Goal: Transaction & Acquisition: Register for event/course

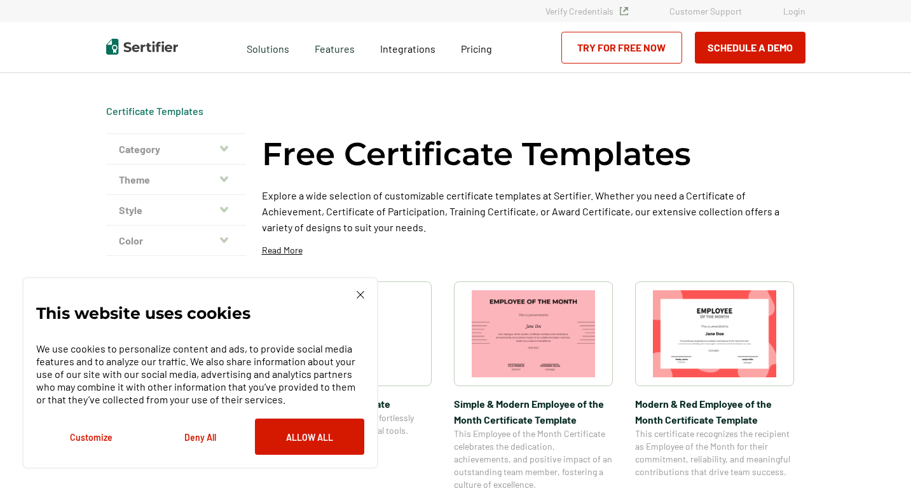
drag, startPoint x: 359, startPoint y: 299, endPoint x: 352, endPoint y: 295, distance: 8.5
click at [359, 299] on img at bounding box center [361, 295] width 8 height 8
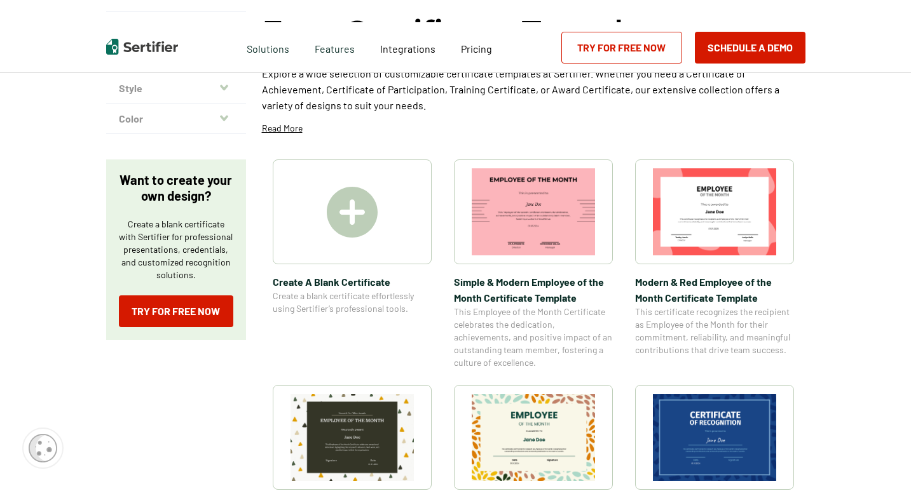
scroll to position [127, 0]
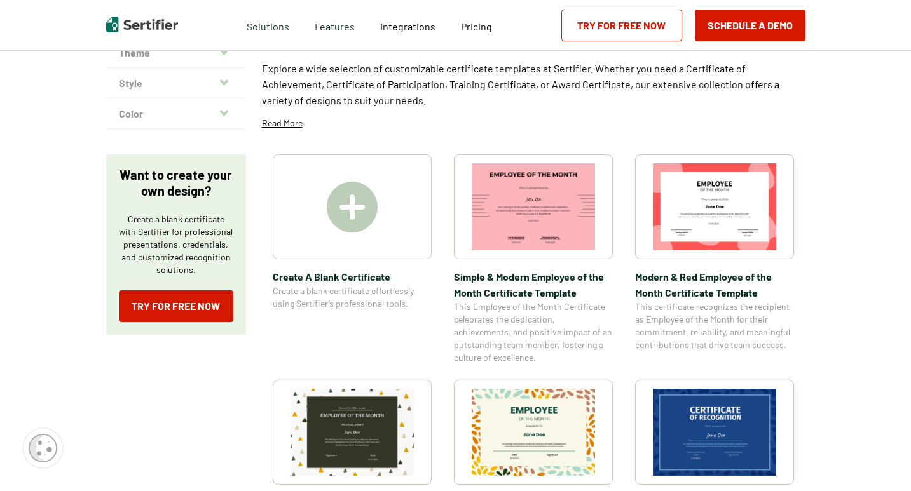
click at [342, 218] on img at bounding box center [352, 207] width 51 height 51
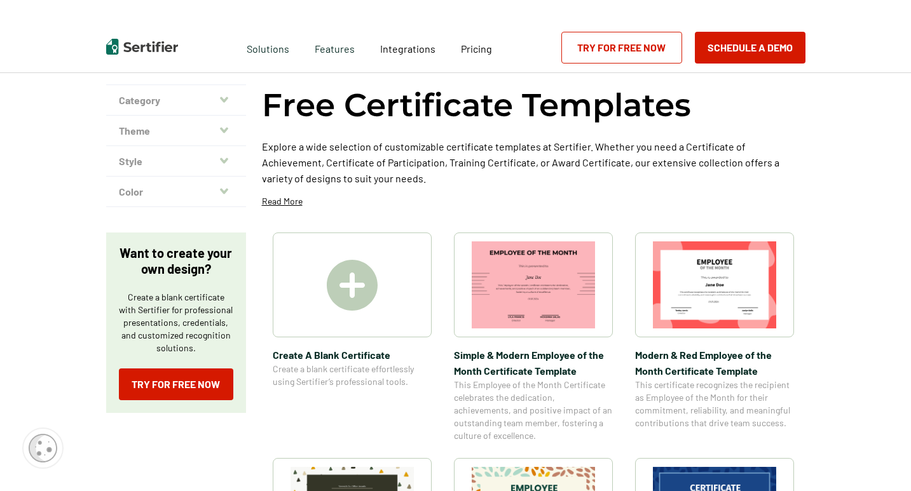
scroll to position [0, 0]
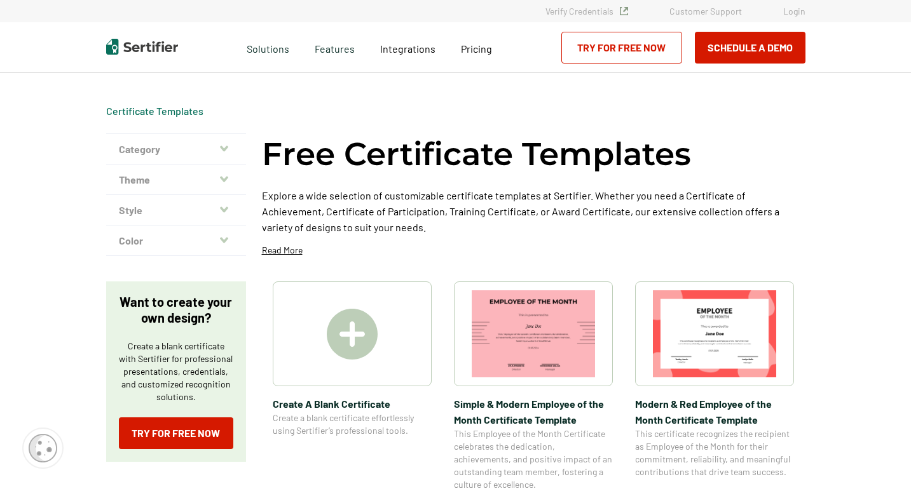
click at [196, 243] on button "Color" at bounding box center [176, 241] width 140 height 31
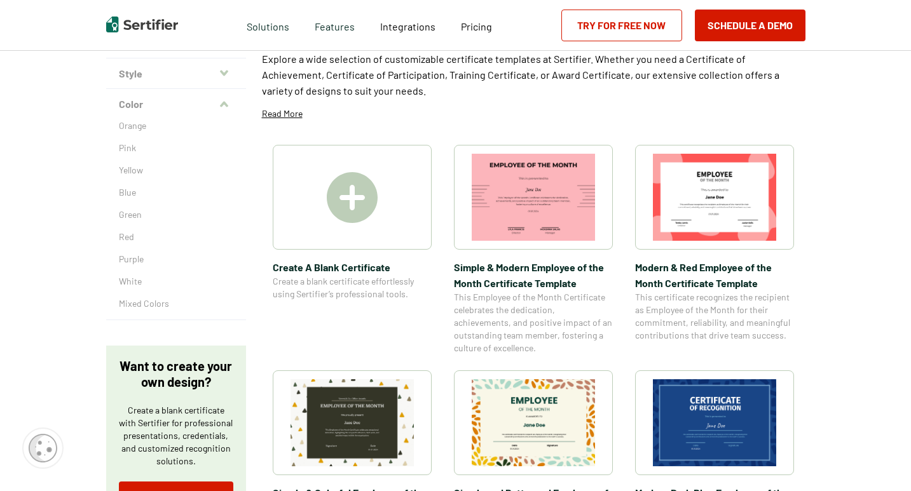
scroll to position [254, 0]
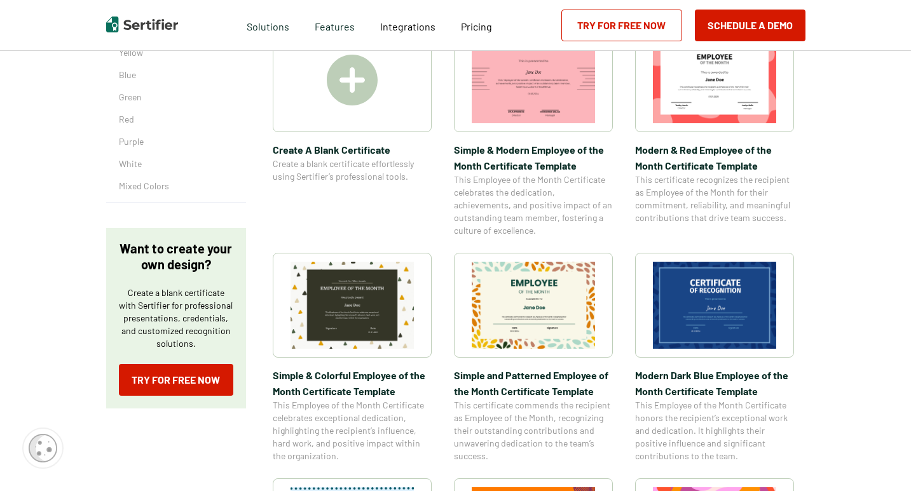
click at [364, 291] on img at bounding box center [352, 305] width 123 height 87
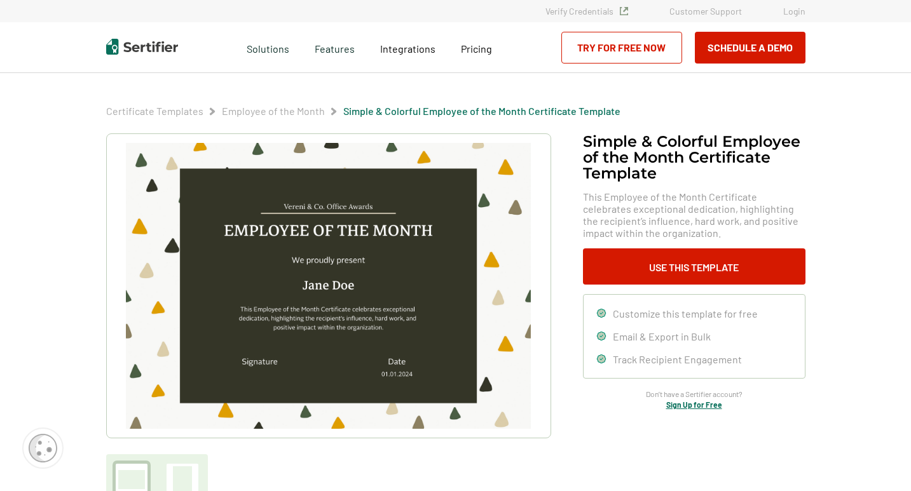
click at [392, 227] on img at bounding box center [328, 286] width 404 height 286
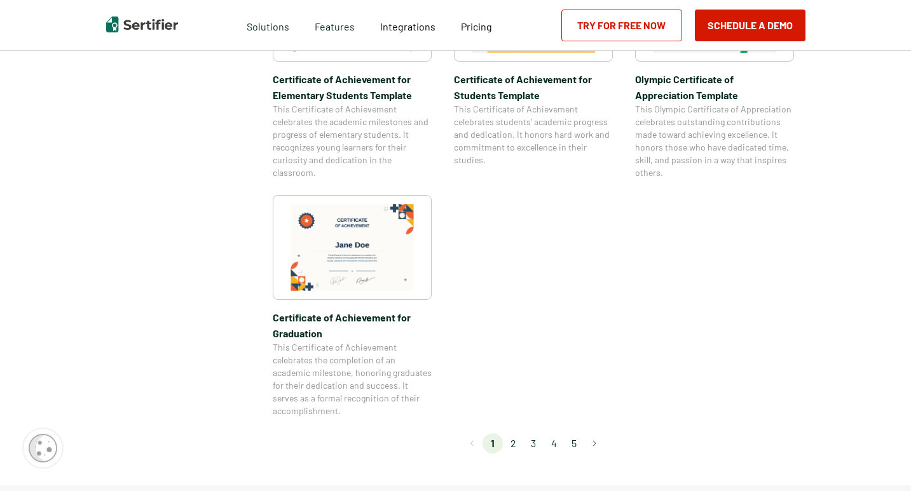
scroll to position [1208, 0]
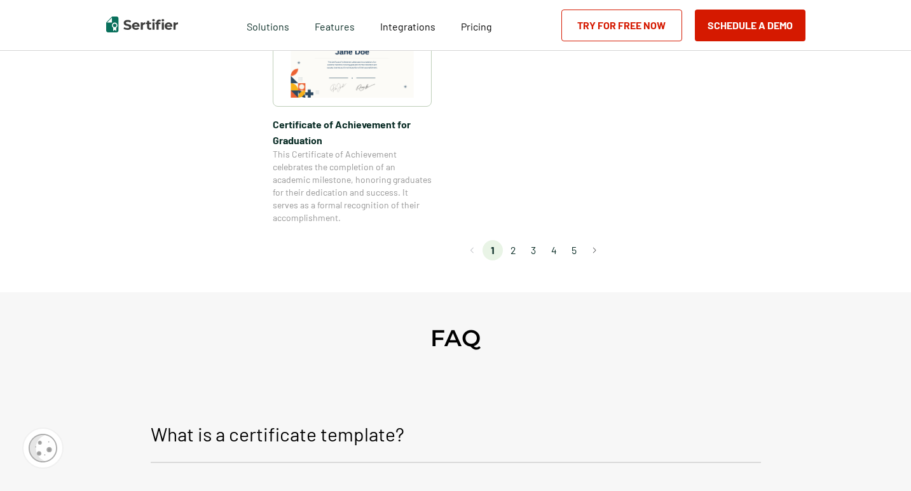
click at [517, 249] on li "2" at bounding box center [513, 250] width 20 height 20
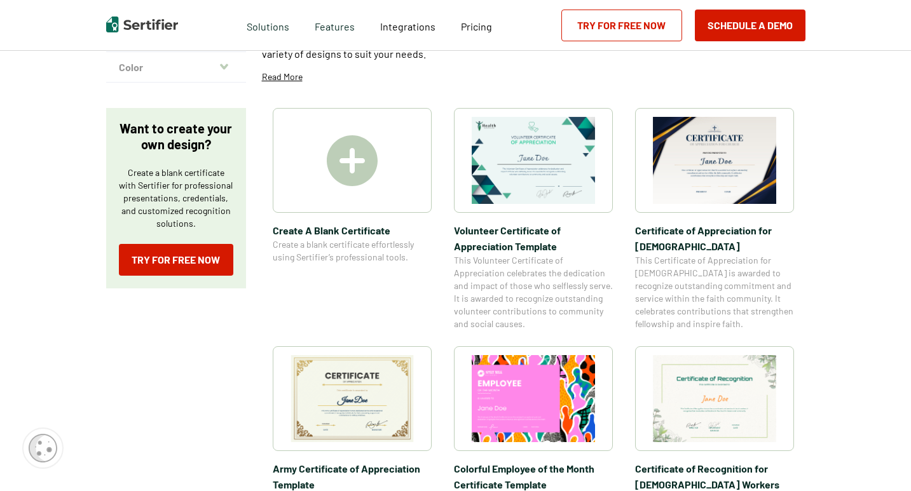
scroll to position [254, 0]
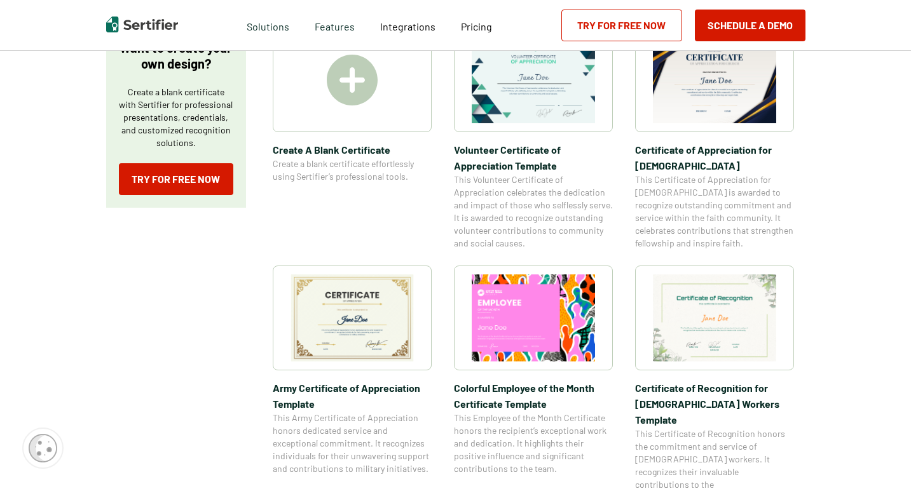
click at [375, 330] on img at bounding box center [352, 318] width 123 height 87
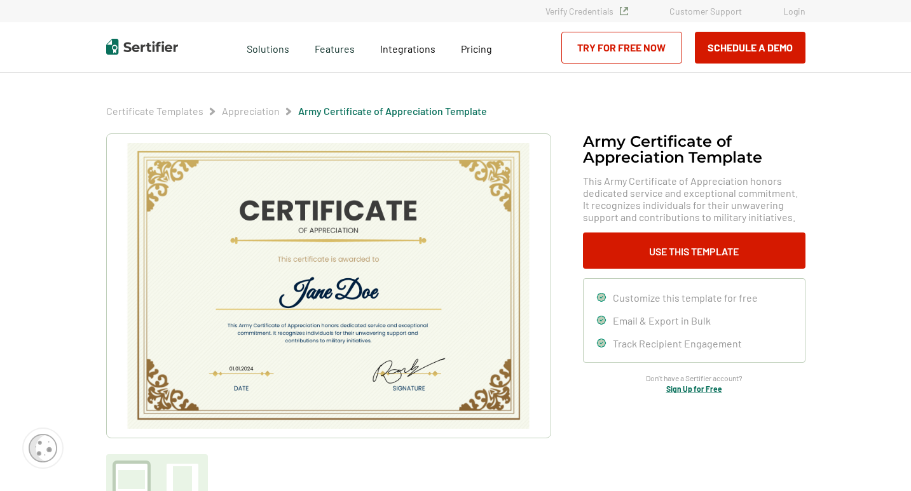
click at [339, 214] on img at bounding box center [328, 286] width 404 height 286
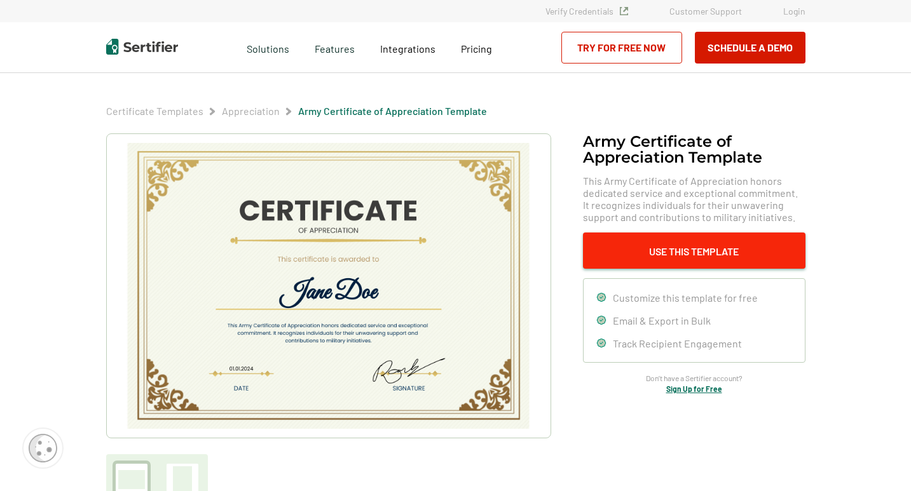
click at [694, 245] on button "Use This Template" at bounding box center [694, 251] width 223 height 36
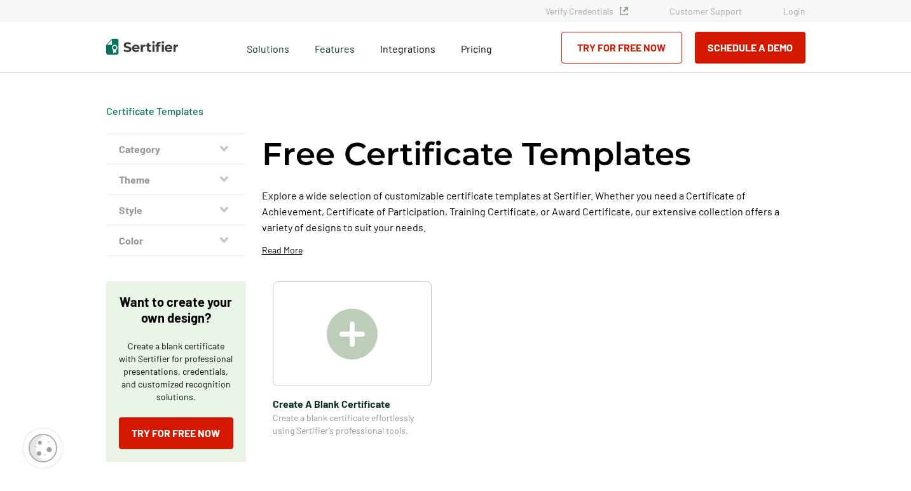
scroll to position [254, 0]
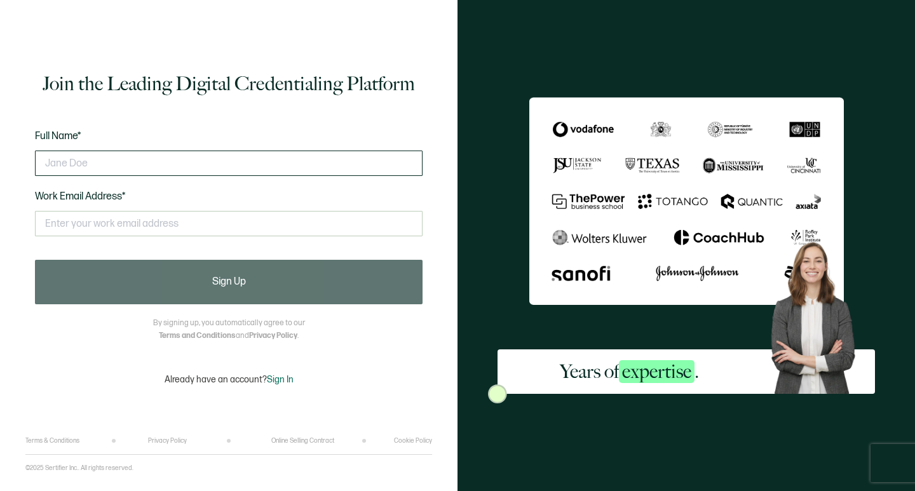
click at [218, 151] on input "text" at bounding box center [229, 163] width 388 height 25
type input "[PERSON_NAME]"
type input "t"
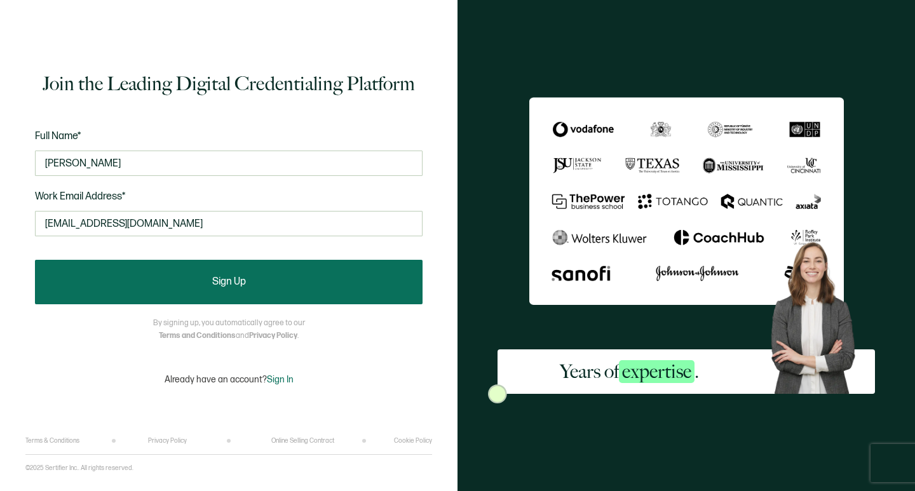
type input "[EMAIL_ADDRESS][DOMAIN_NAME]"
click at [181, 272] on button "Sign Up" at bounding box center [229, 282] width 388 height 45
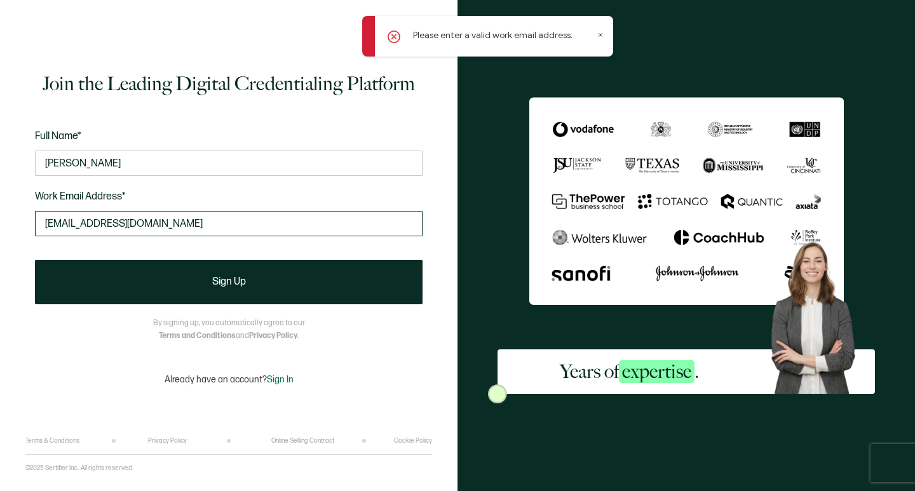
click at [202, 223] on input "[EMAIL_ADDRESS][DOMAIN_NAME]" at bounding box center [229, 223] width 388 height 25
click at [238, 191] on div "Full Name* [PERSON_NAME] Work Email Address* [EMAIL_ADDRESS][DOMAIN_NAME] This …" at bounding box center [229, 190] width 388 height 125
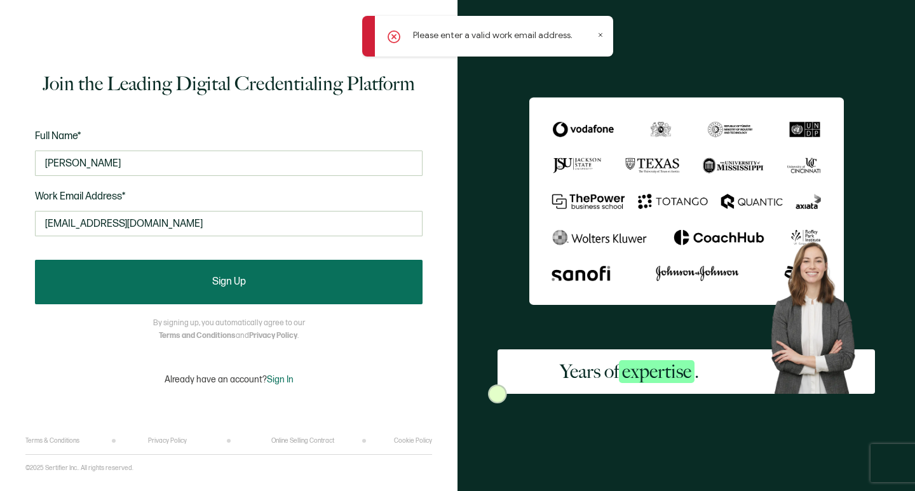
click at [270, 291] on button "Sign Up" at bounding box center [229, 282] width 388 height 45
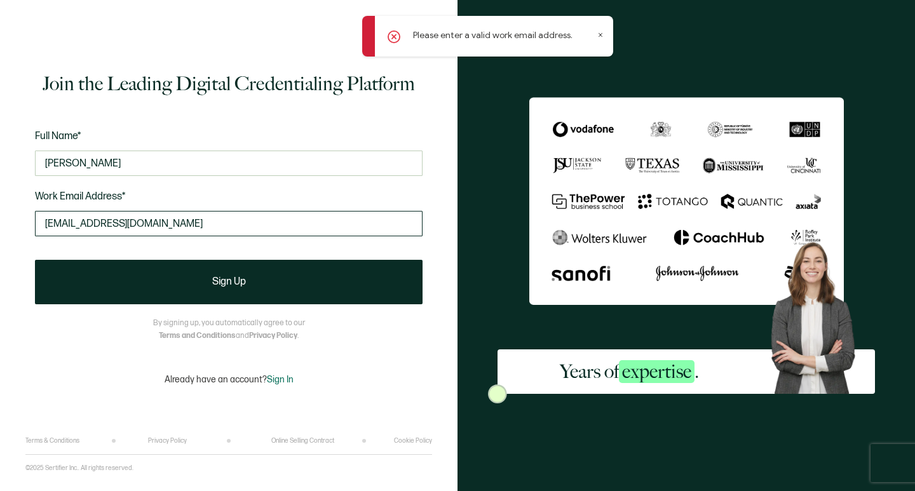
click at [228, 222] on input "[EMAIL_ADDRESS][DOMAIN_NAME]" at bounding box center [229, 223] width 388 height 25
